Goal: Information Seeking & Learning: Find specific fact

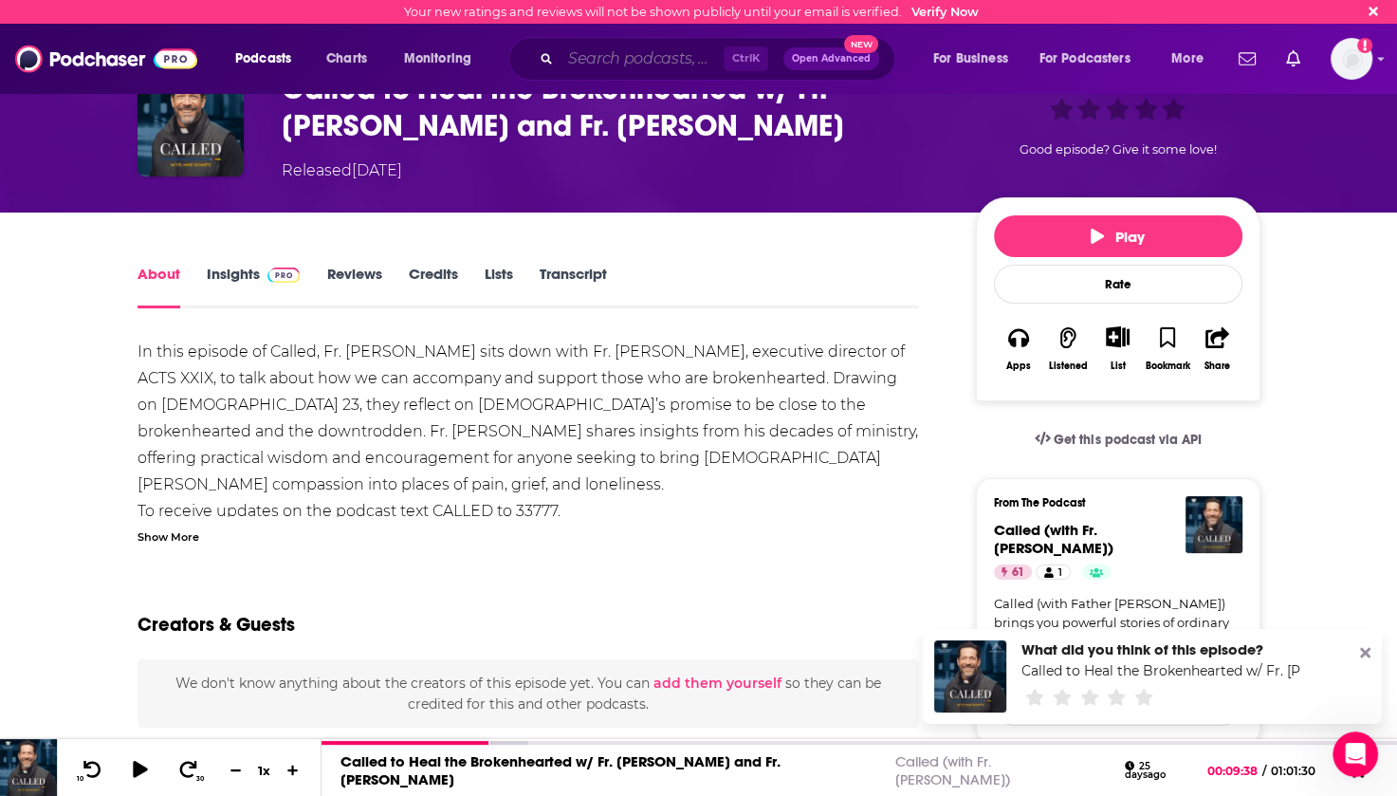
drag, startPoint x: 0, startPoint y: 0, endPoint x: 607, endPoint y: 56, distance: 609.5
click at [607, 56] on input "Search podcasts, credits, & more..." at bounding box center [641, 59] width 163 height 30
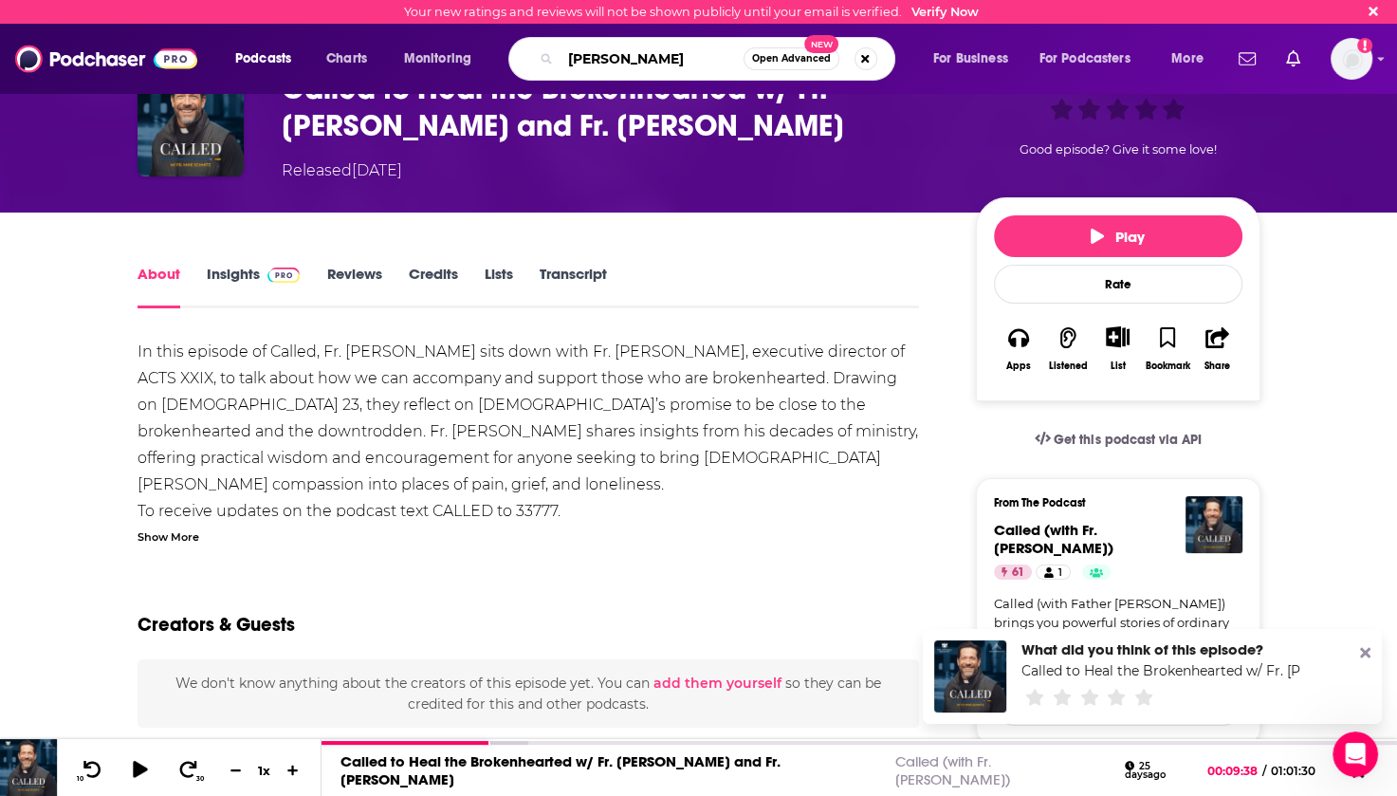
type input "[PERSON_NAME]"
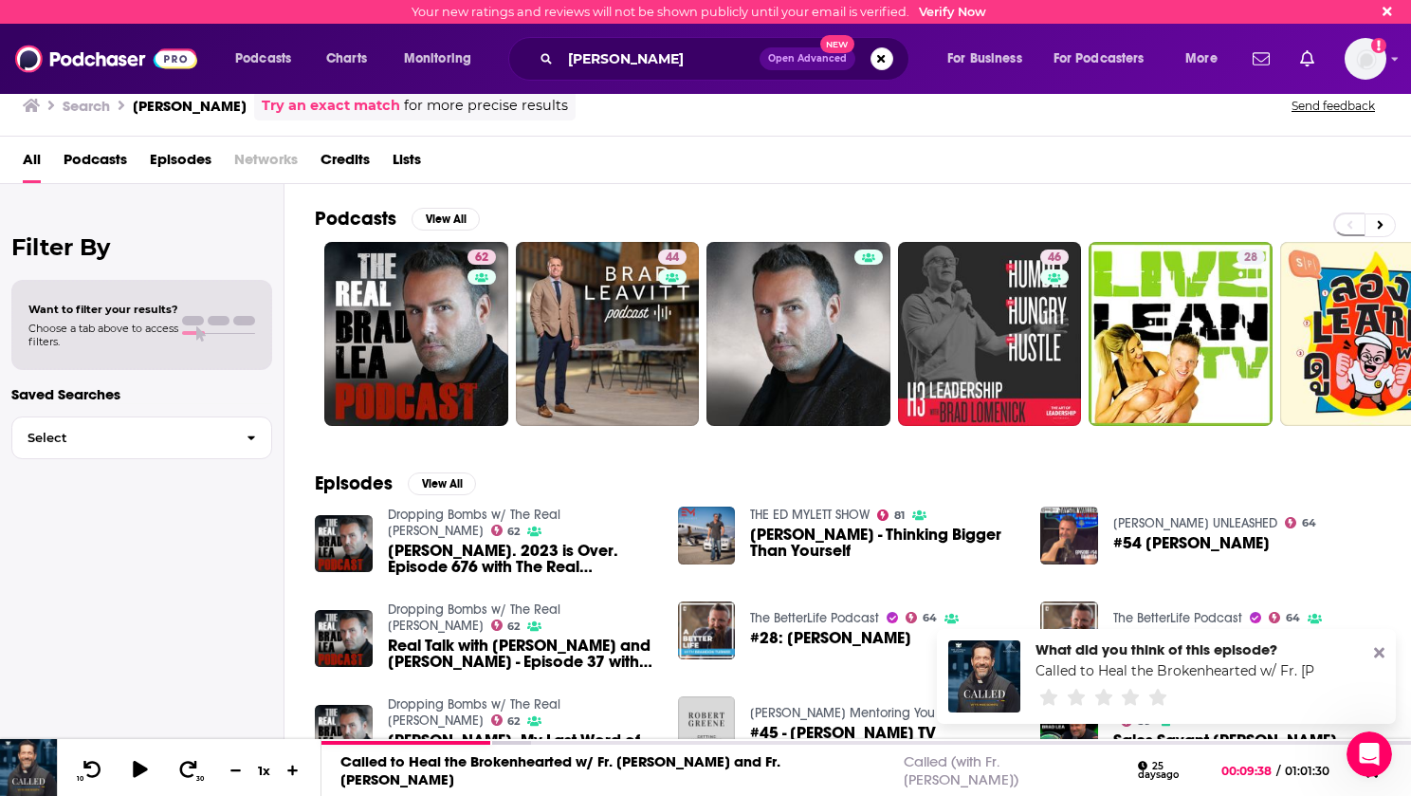
click at [350, 157] on span "Credits" at bounding box center [345, 163] width 49 height 39
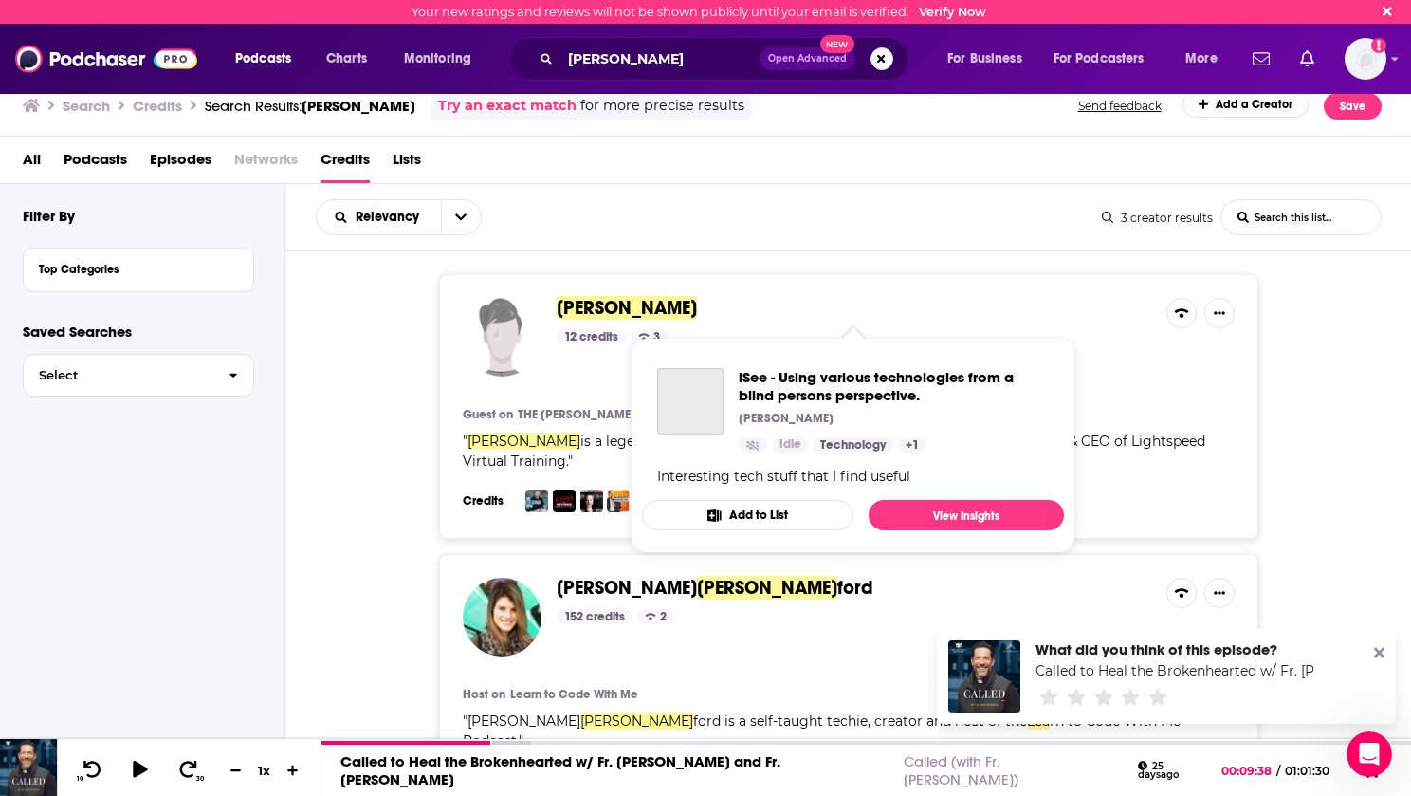
click at [581, 316] on span "[PERSON_NAME]" at bounding box center [627, 308] width 140 height 24
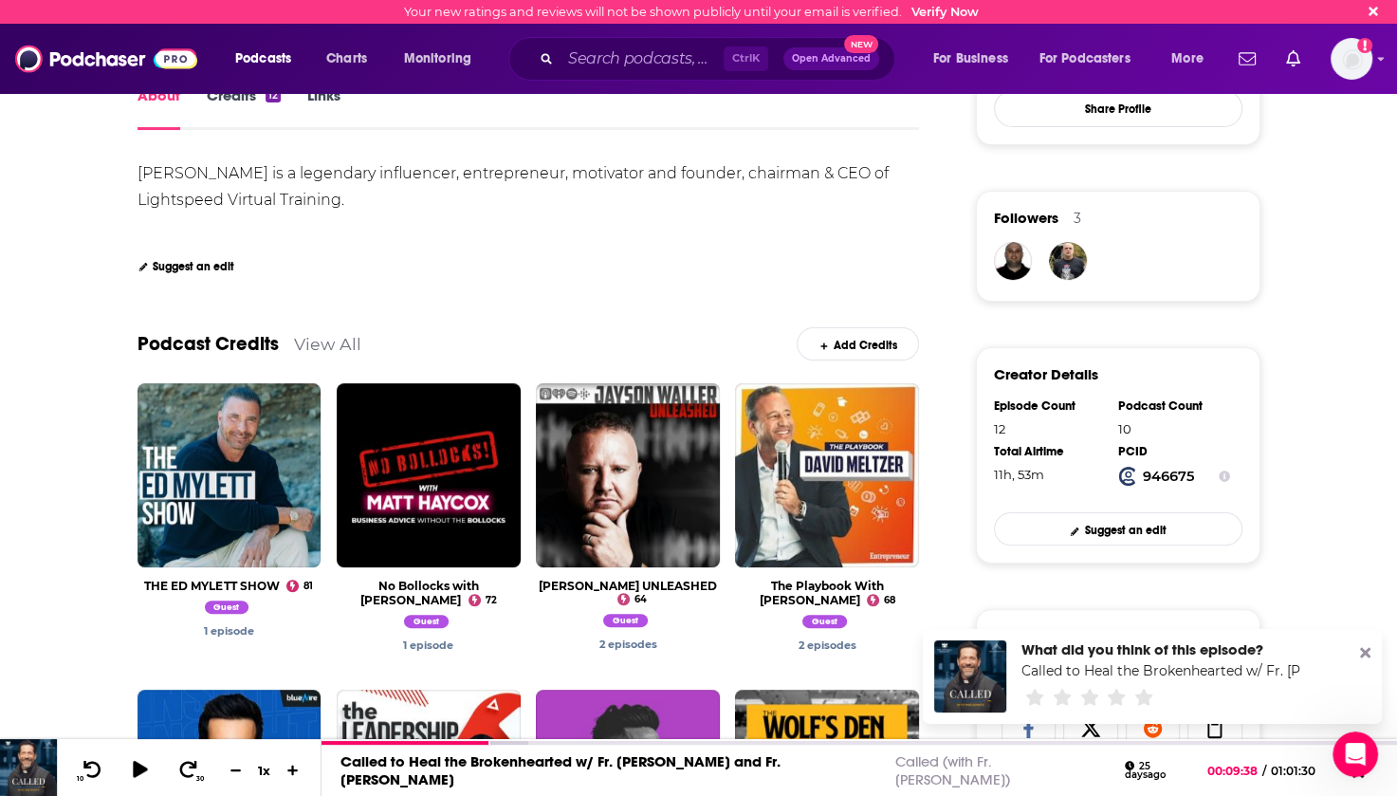
scroll to position [379, 0]
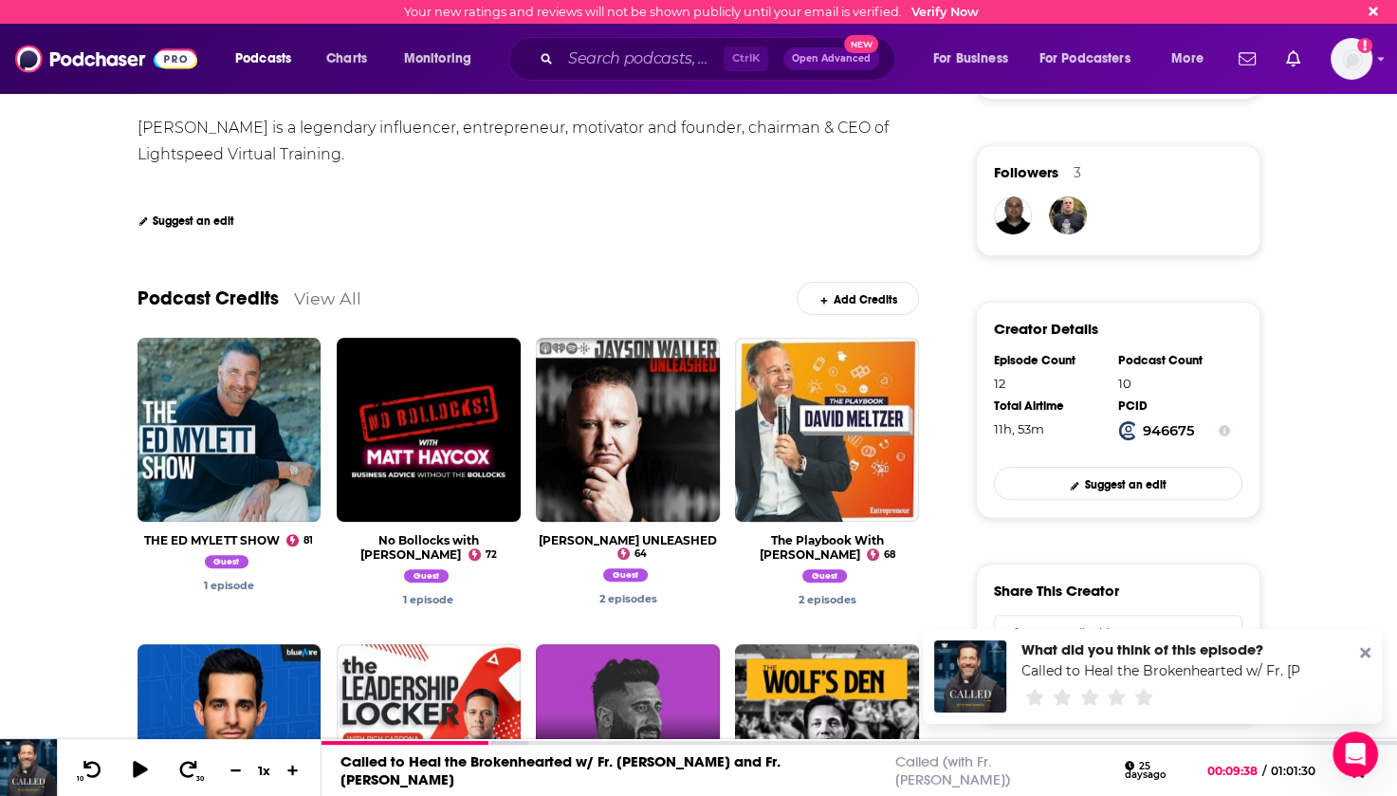
click at [345, 300] on link "View All" at bounding box center [327, 298] width 67 height 20
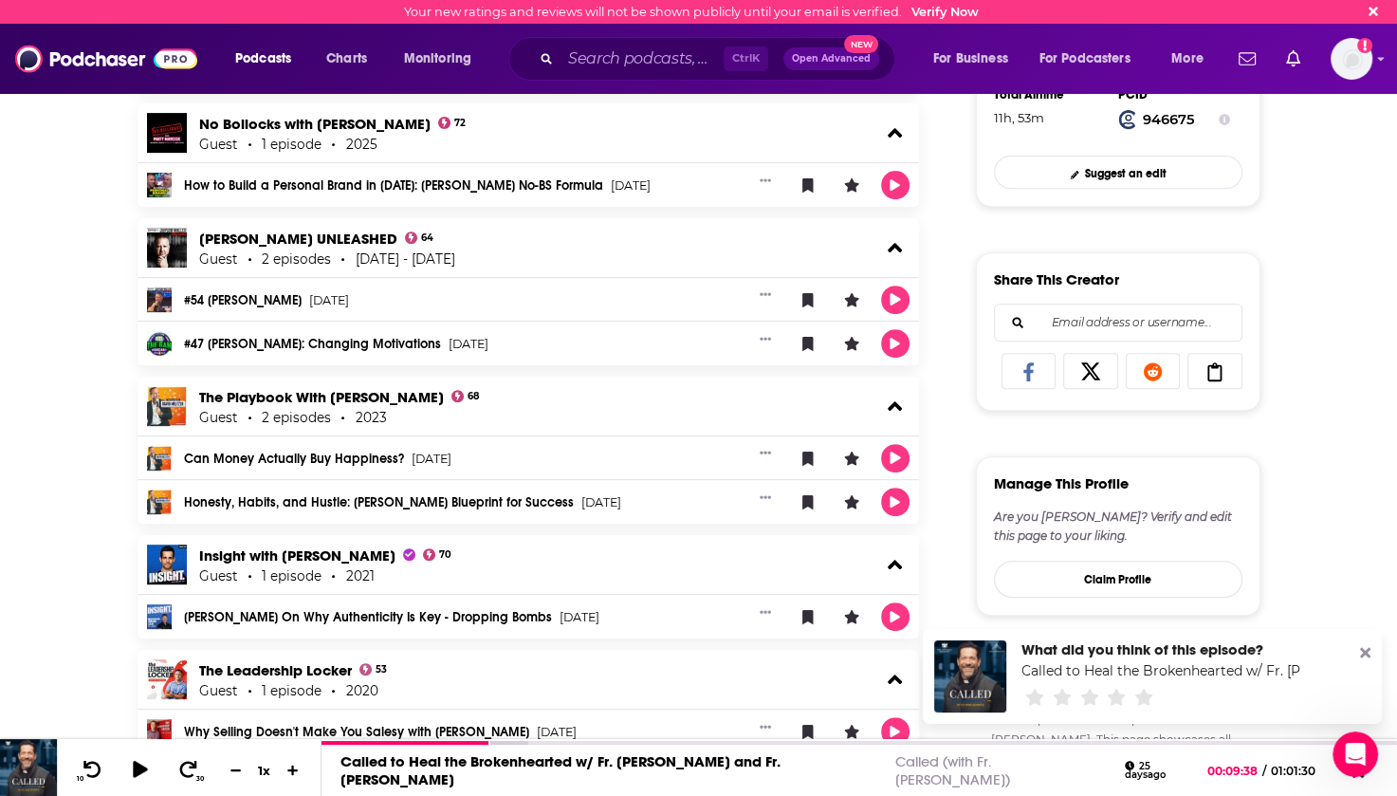
scroll to position [785, 0]
